Goal: Navigation & Orientation: Find specific page/section

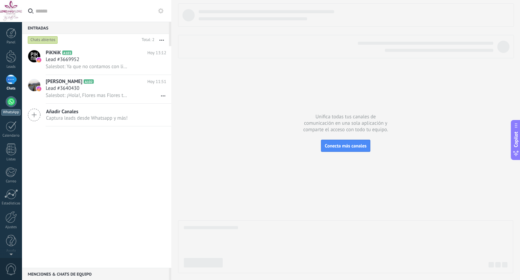
click at [19, 101] on link "WhatsApp" at bounding box center [11, 105] width 22 height 19
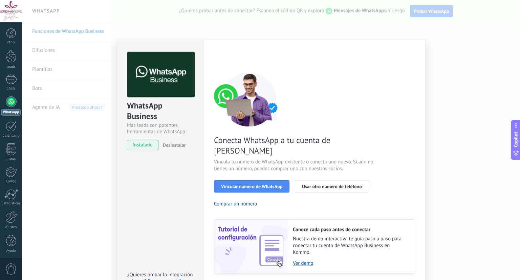
click at [430, 50] on div "WhatsApp Business Más leads con potentes herramientas de WhatsApp instalado Des…" at bounding box center [271, 140] width 498 height 280
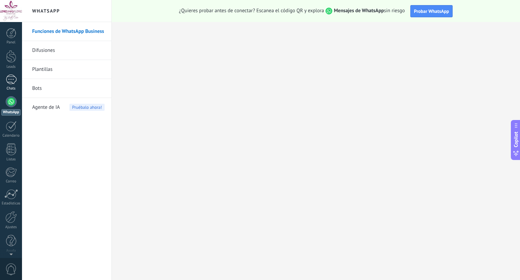
click at [10, 84] on link "Chats" at bounding box center [11, 83] width 22 height 16
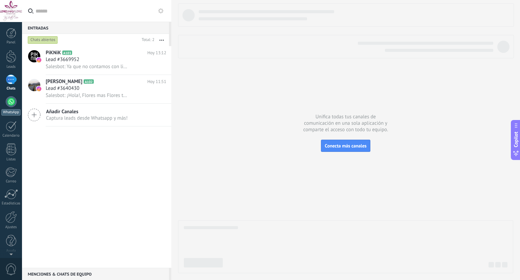
click at [9, 99] on div at bounding box center [11, 101] width 11 height 11
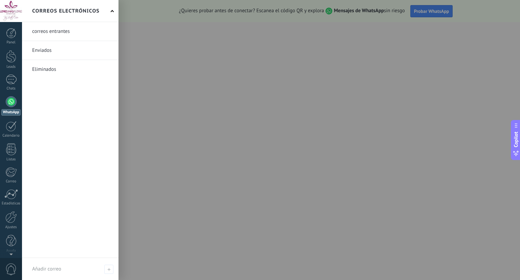
click at [81, 32] on link at bounding box center [70, 31] width 97 height 19
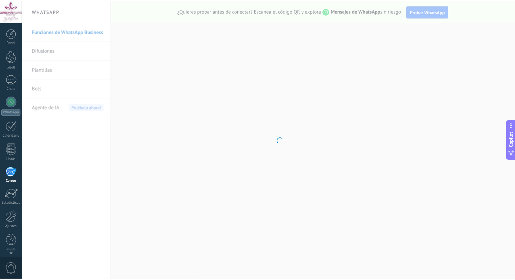
scroll to position [2, 0]
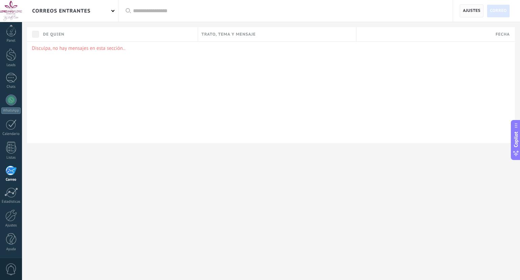
click at [462, 15] on span "Ajustes" at bounding box center [472, 10] width 24 height 13
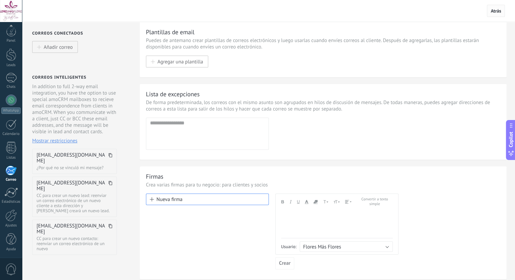
click at [493, 15] on span "Atrás" at bounding box center [496, 11] width 18 height 12
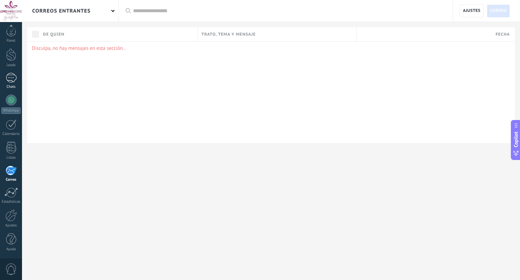
click at [12, 83] on link "Chats" at bounding box center [11, 81] width 22 height 16
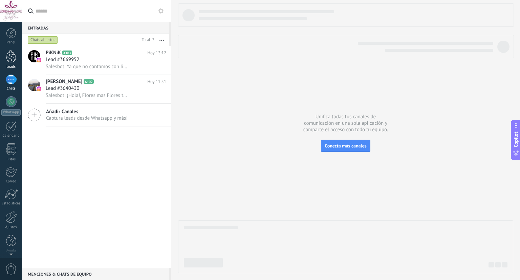
click at [16, 67] on div "Leads" at bounding box center [11, 67] width 20 height 4
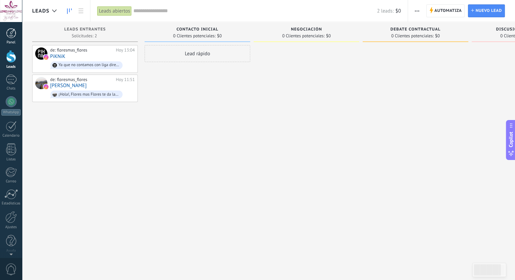
click at [8, 39] on link "Panel" at bounding box center [11, 36] width 22 height 17
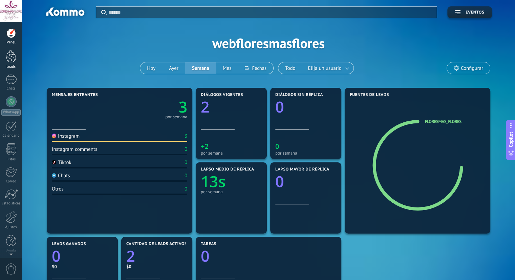
click at [4, 61] on link "Leads" at bounding box center [11, 59] width 22 height 19
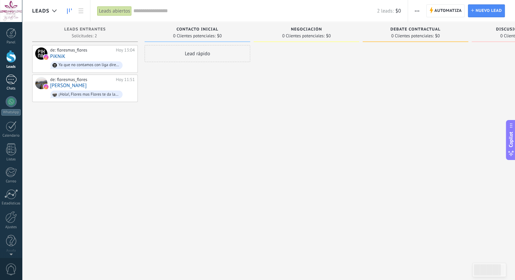
click at [4, 87] on div "Chats" at bounding box center [11, 88] width 20 height 4
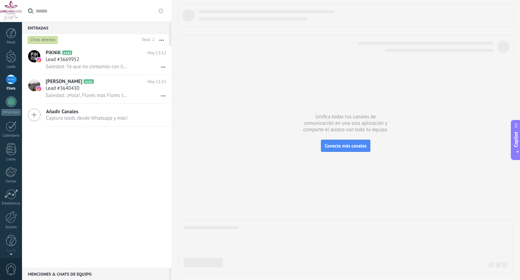
click at [200, 55] on div at bounding box center [346, 46] width 336 height 23
click at [9, 135] on div "Calendario" at bounding box center [11, 135] width 20 height 4
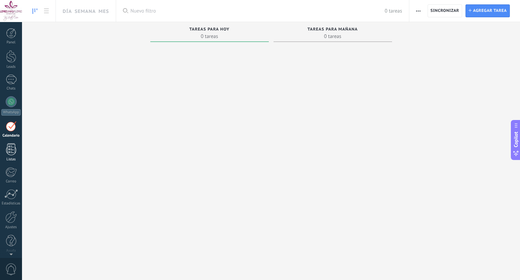
click at [10, 149] on div at bounding box center [11, 149] width 10 height 12
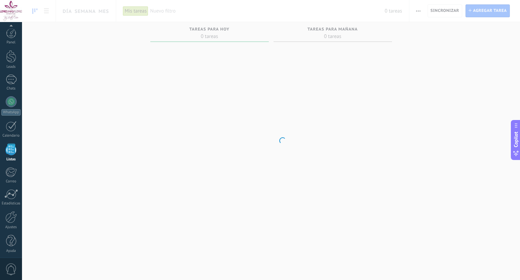
scroll to position [2, 0]
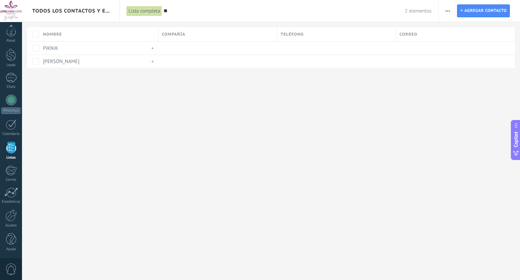
type input "*"
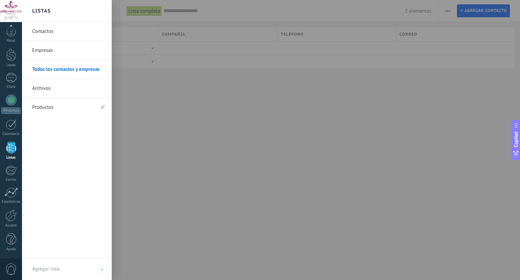
click at [66, 50] on link "Empresas" at bounding box center [68, 50] width 73 height 19
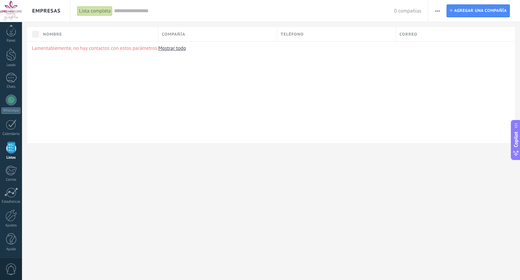
click at [392, 102] on div "Lamentablemente, no hay contactos con estos parámetros. Mostrar todo" at bounding box center [271, 92] width 488 height 102
